Goal: Task Accomplishment & Management: Manage account settings

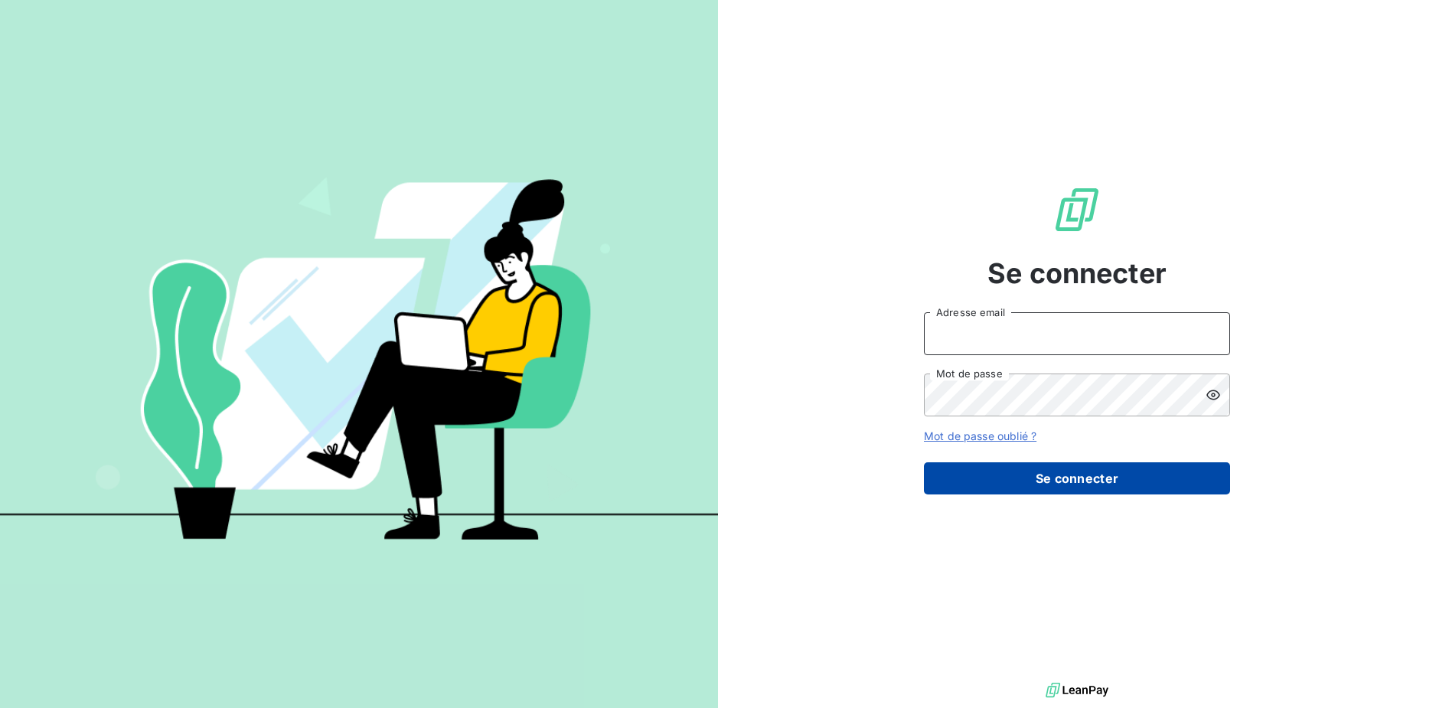
type input "[EMAIL_ADDRESS][DOMAIN_NAME]"
click at [1023, 476] on button "Se connecter" at bounding box center [1077, 478] width 306 height 32
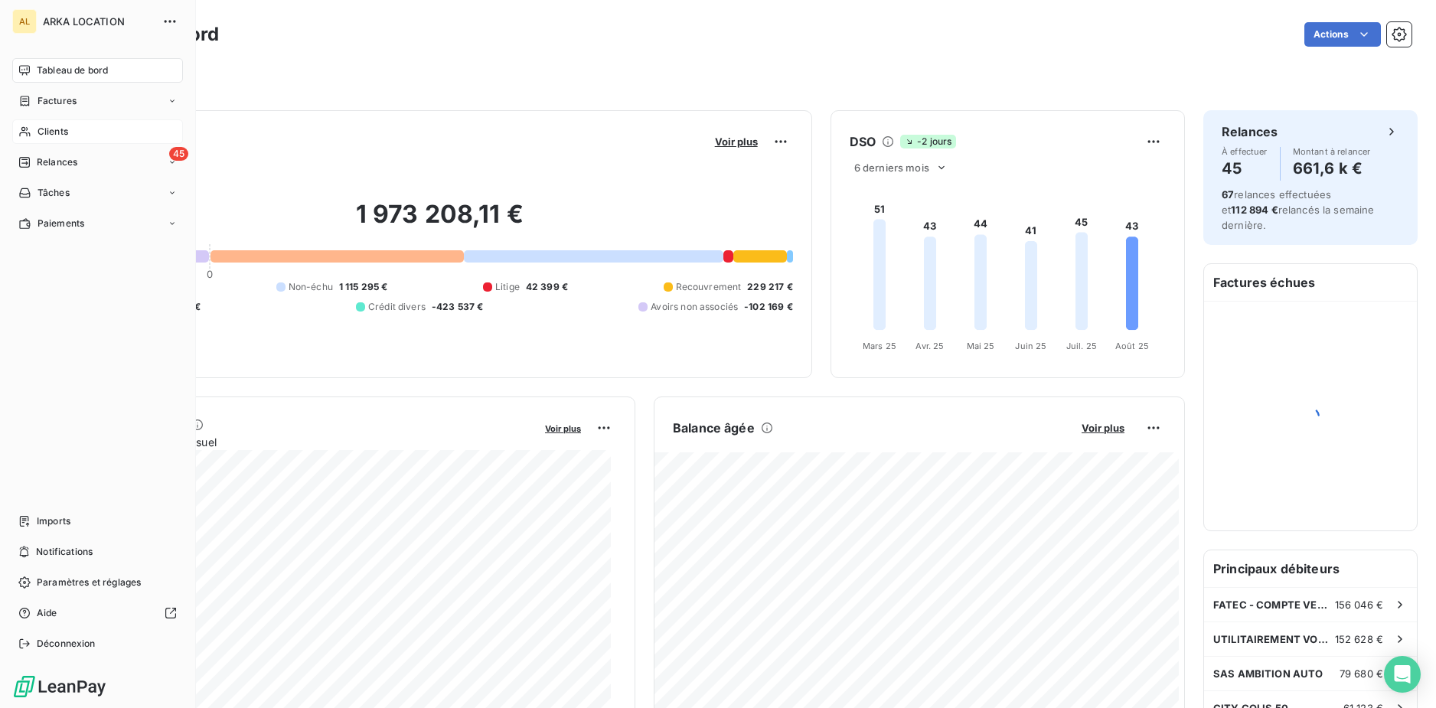
click at [71, 131] on div "Clients" at bounding box center [97, 131] width 171 height 25
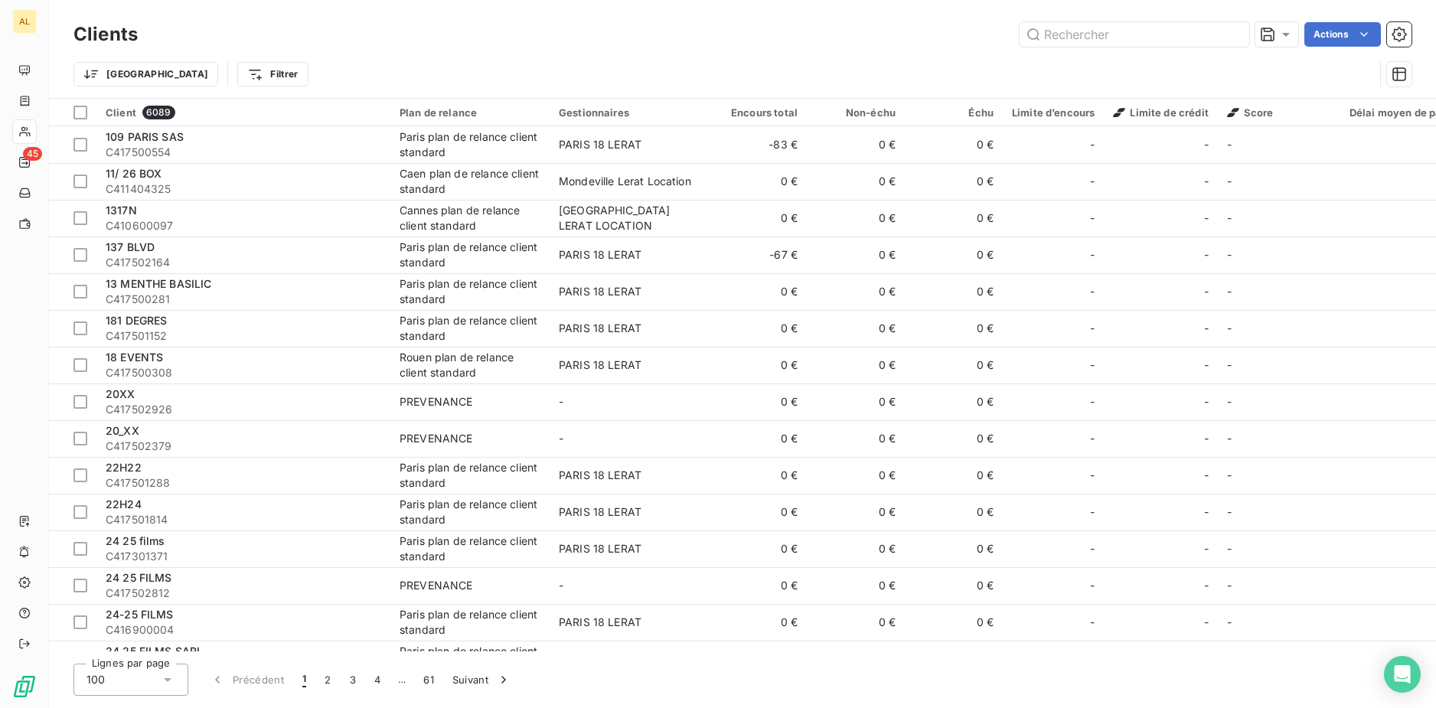
click at [53, 95] on div "Clients Actions Trier Filtrer" at bounding box center [742, 49] width 1387 height 98
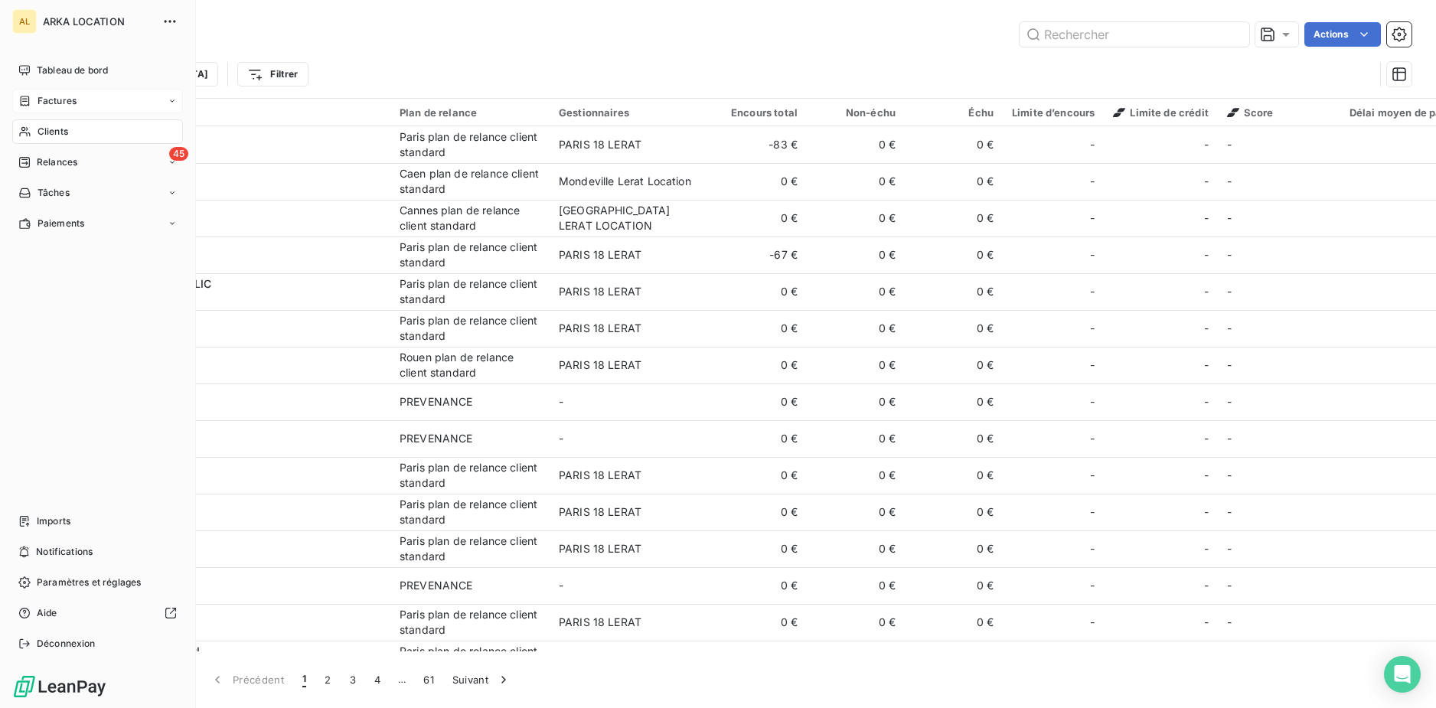
click at [31, 95] on icon at bounding box center [24, 101] width 13 height 12
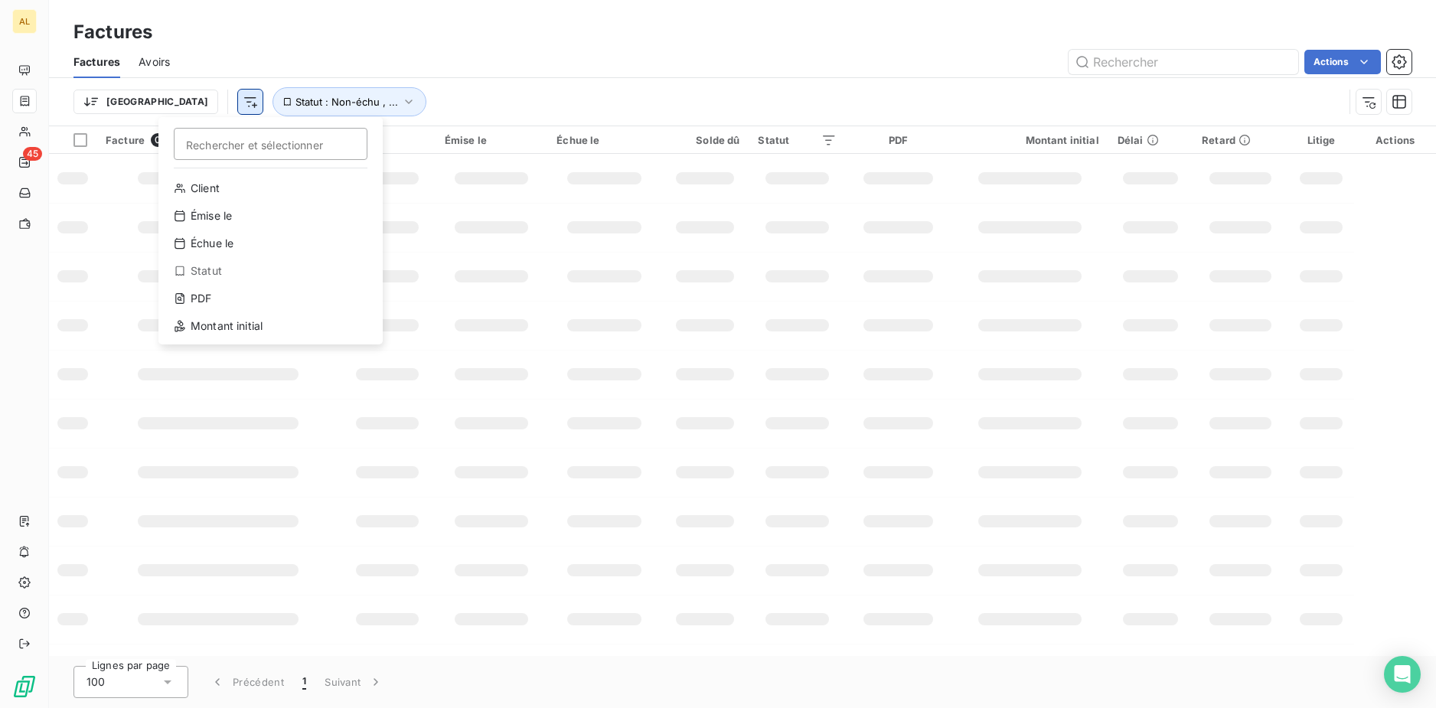
click at [175, 109] on html "AL 45 Factures Factures Avoirs Actions Trier Rechercher et sélectionner Client …" at bounding box center [718, 354] width 1436 height 708
click at [210, 336] on div "Montant initial" at bounding box center [271, 326] width 212 height 25
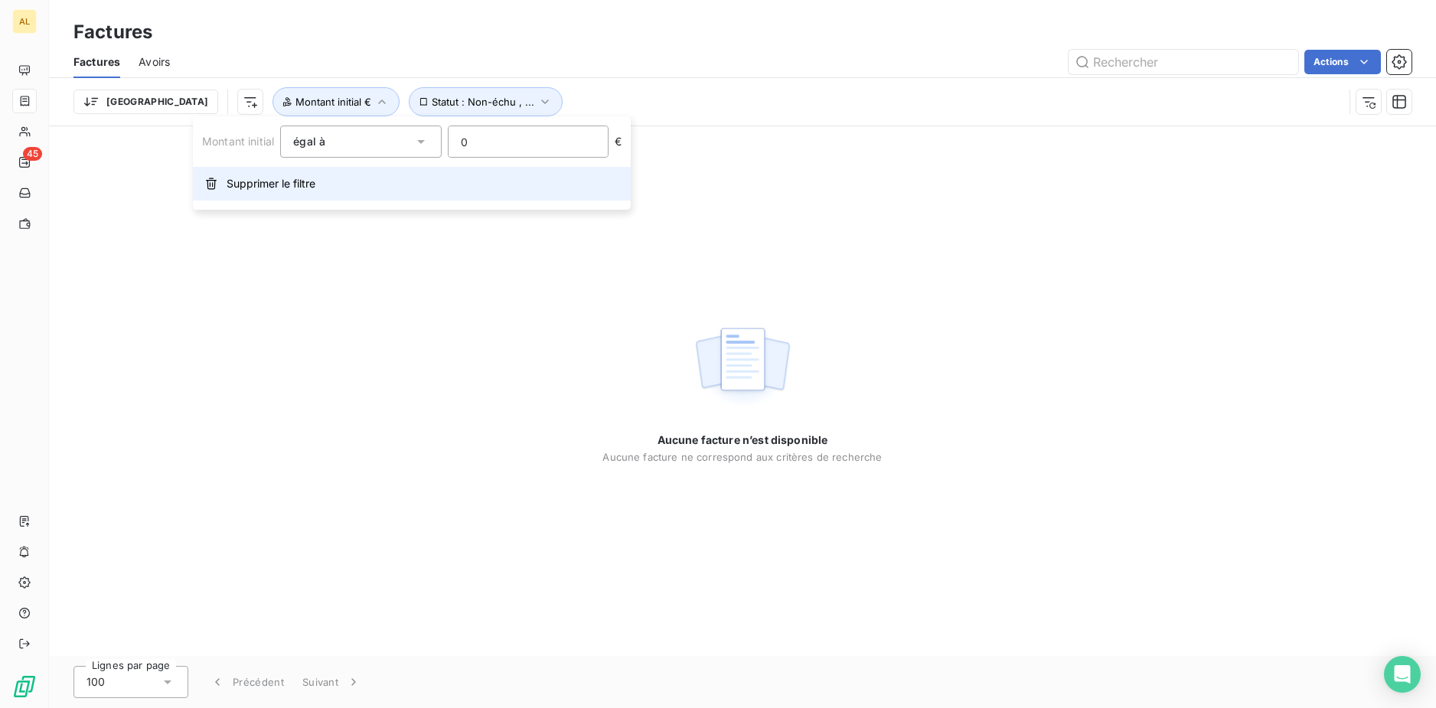
drag, startPoint x: 534, startPoint y: 145, endPoint x: 386, endPoint y: 188, distance: 154.6
click at [396, 143] on div "Montant initial égal à 0 €" at bounding box center [412, 142] width 420 height 32
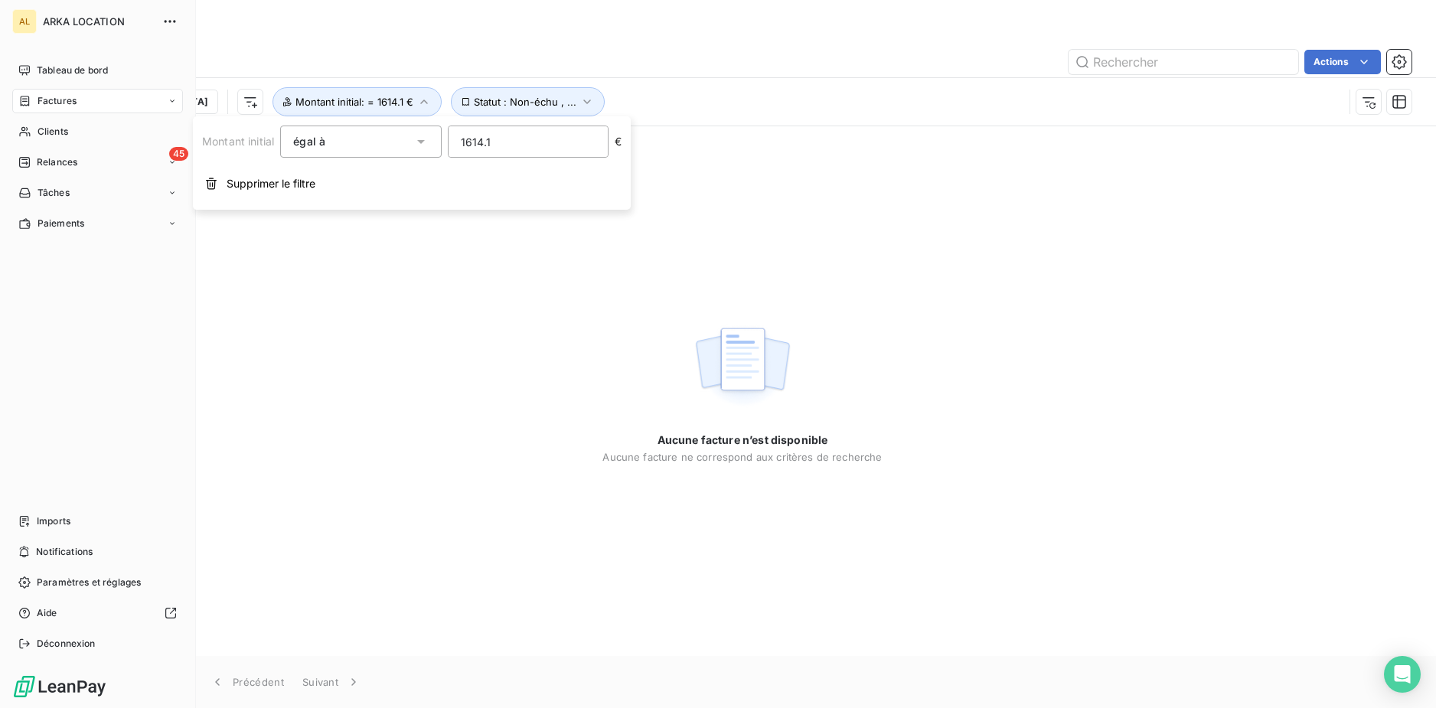
type input "1614.13"
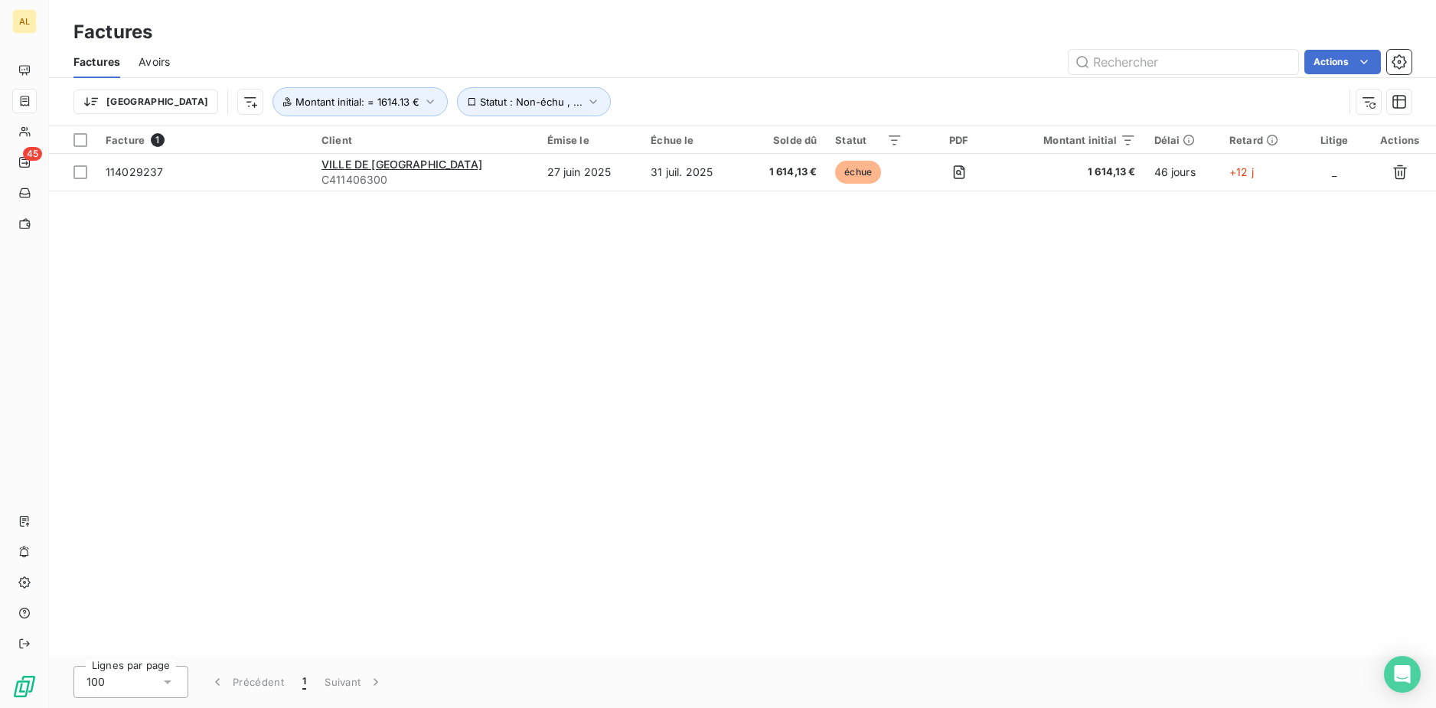
click at [885, 400] on div "Facture 1 Client Émise le Échue le Solde dû Statut PDF Montant initial Délai Re…" at bounding box center [742, 391] width 1387 height 530
click at [766, 246] on div "Facture 1 Client Émise le Échue le Solde dû Statut PDF Montant initial Délai Re…" at bounding box center [742, 391] width 1387 height 530
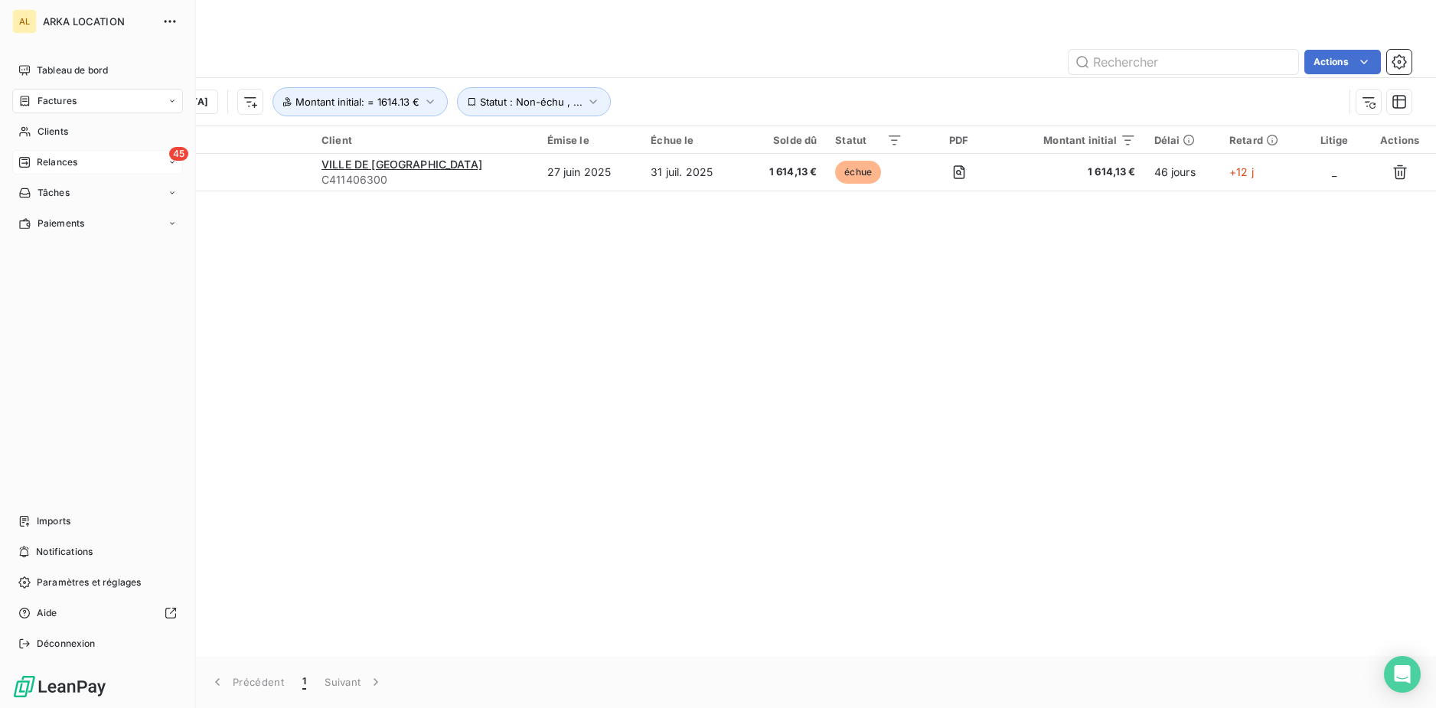
click at [60, 171] on div "45 Relances" at bounding box center [97, 162] width 171 height 25
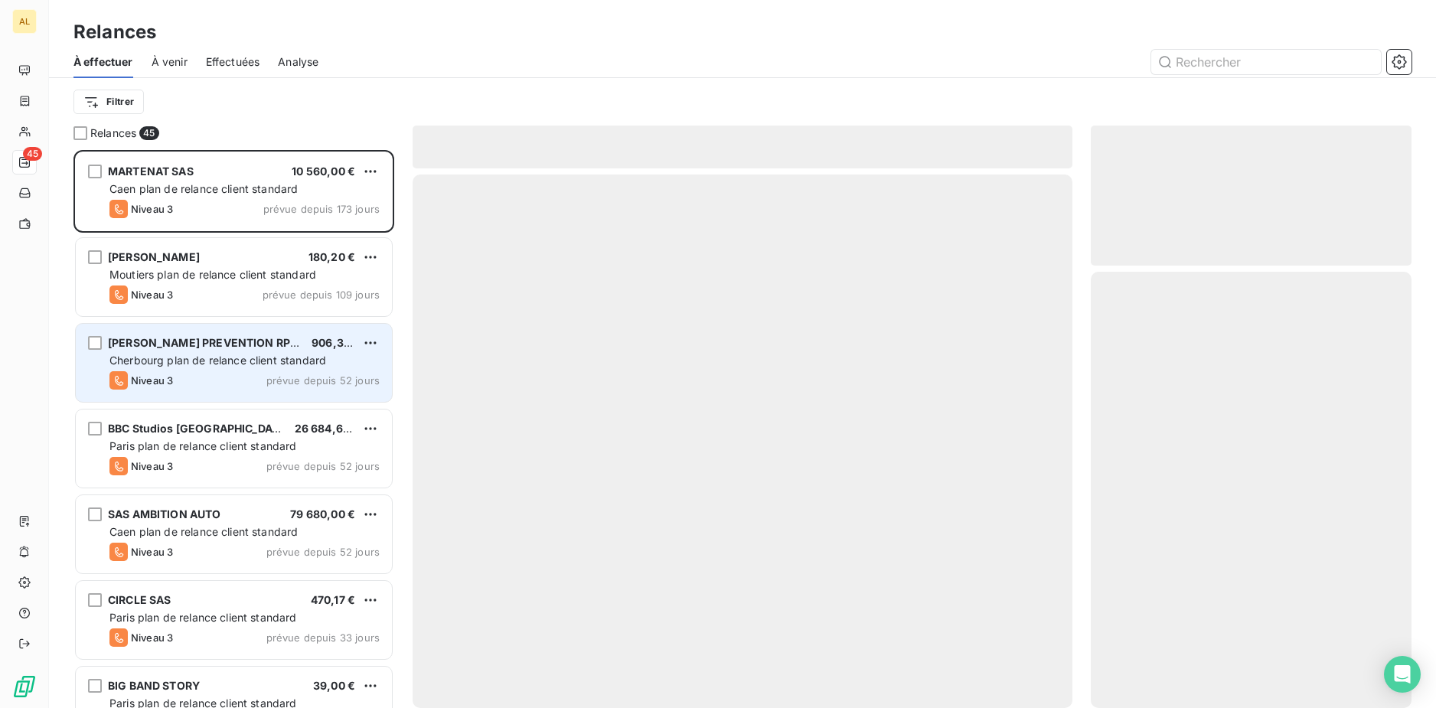
scroll to position [547, 309]
